Goal: Information Seeking & Learning: Learn about a topic

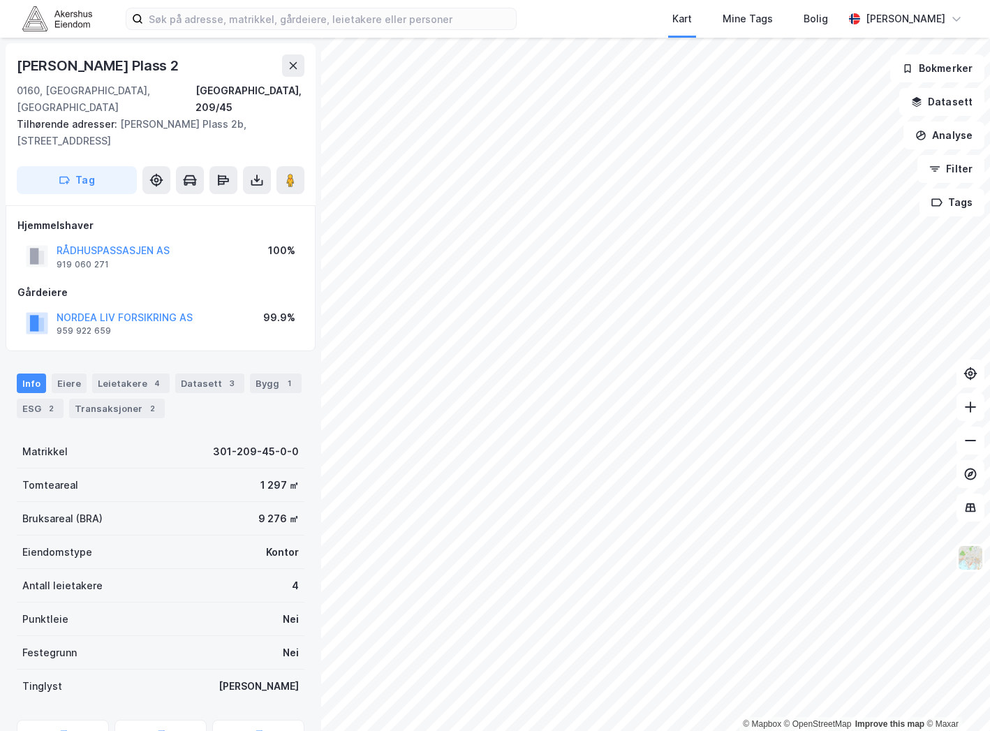
drag, startPoint x: 26, startPoint y: 63, endPoint x: 211, endPoint y: 63, distance: 185.0
click at [211, 63] on div "[PERSON_NAME] Plass 2" at bounding box center [161, 65] width 288 height 22
click at [221, 63] on div "[PERSON_NAME] Plass 2" at bounding box center [161, 65] width 288 height 22
drag, startPoint x: 177, startPoint y: 67, endPoint x: 15, endPoint y: 62, distance: 162.0
click at [15, 62] on div "Fridtjof [STREET_ADDRESS] Tilhørende adresser: [PERSON_NAME] Plass 2b, [STREET_…" at bounding box center [161, 124] width 310 height 162
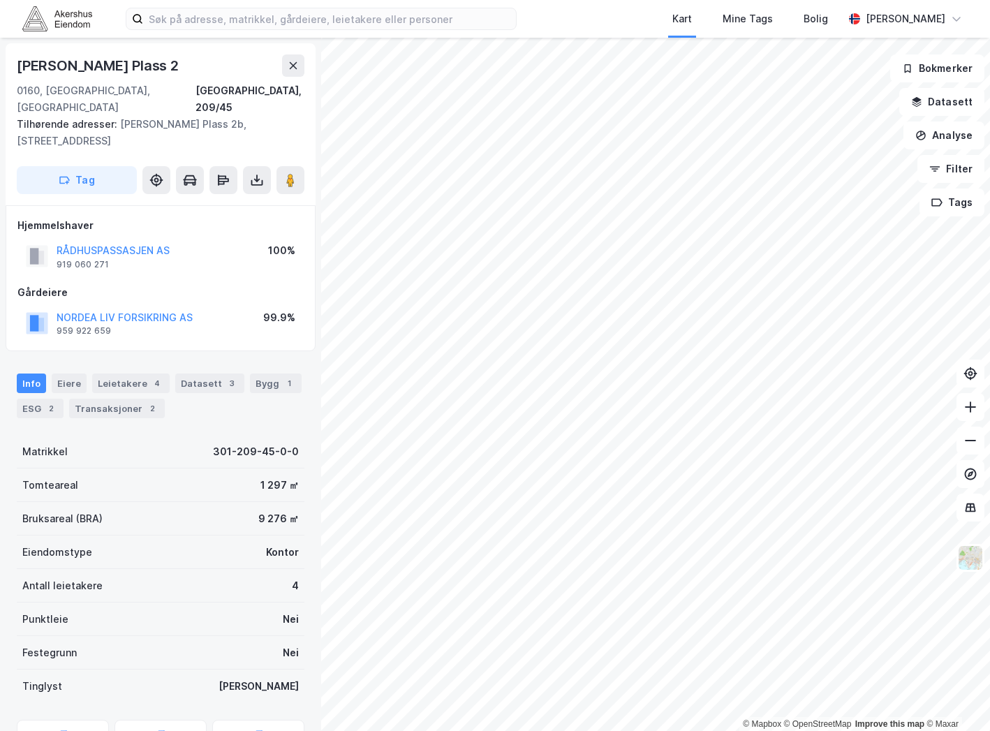
click at [103, 64] on div "[PERSON_NAME] Plass 2" at bounding box center [99, 65] width 165 height 22
